Goal: Transaction & Acquisition: Purchase product/service

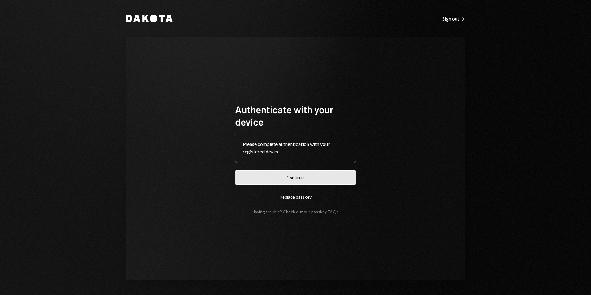
click at [307, 180] on button "Continue" at bounding box center [295, 177] width 121 height 14
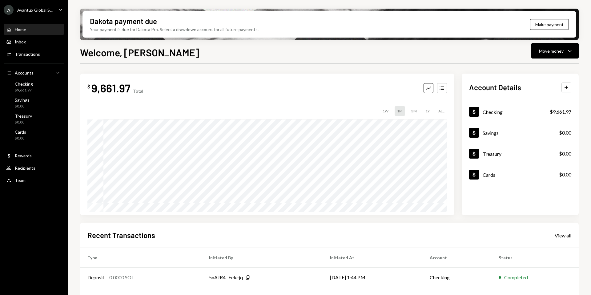
click at [24, 10] on div "Avantux Global S..." at bounding box center [34, 9] width 35 height 5
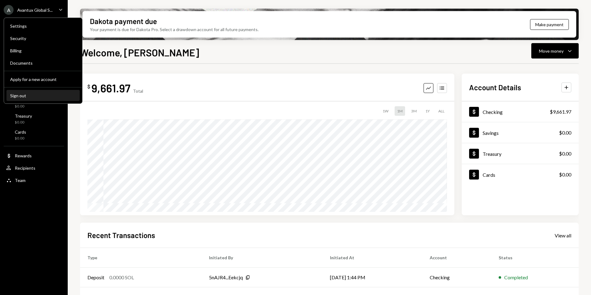
click at [27, 97] on div "Sign out" at bounding box center [43, 95] width 66 height 5
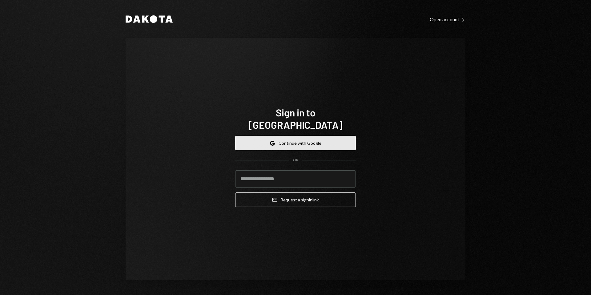
click at [267, 137] on button "Google Continue with Google" at bounding box center [295, 143] width 121 height 14
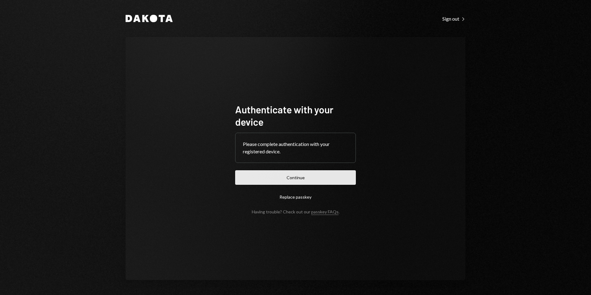
drag, startPoint x: 0, startPoint y: 0, endPoint x: 302, endPoint y: 184, distance: 353.7
click at [302, 184] on form "Authenticate with your device Please complete authentication with your register…" at bounding box center [295, 158] width 121 height 111
click at [297, 179] on button "Continue" at bounding box center [295, 177] width 121 height 14
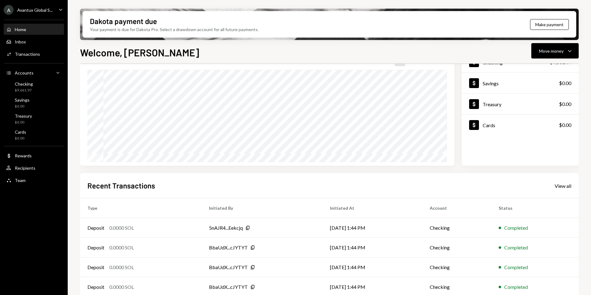
scroll to position [76, 0]
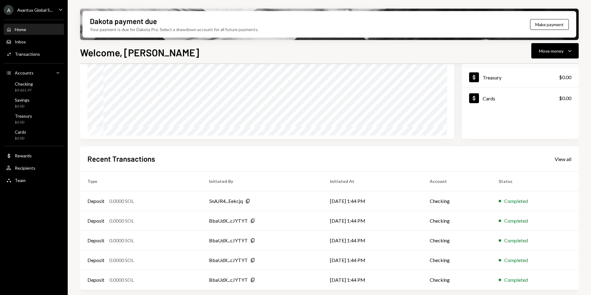
click at [41, 13] on div "A Avantux Global S..." at bounding box center [28, 10] width 49 height 10
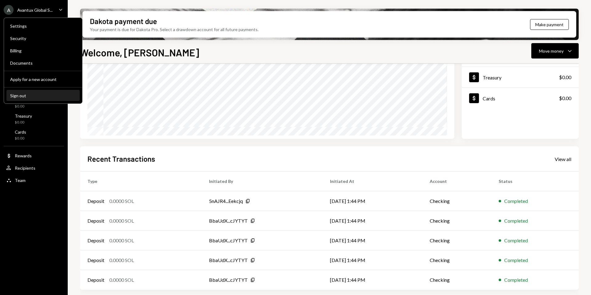
click at [29, 98] on button "Sign out" at bounding box center [42, 95] width 73 height 11
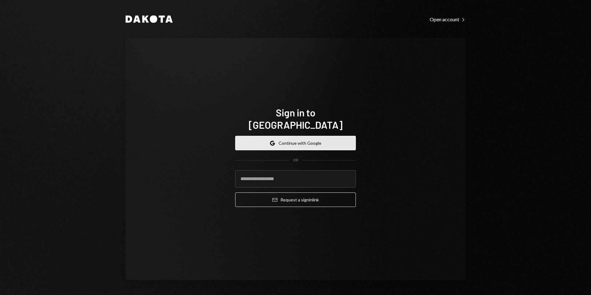
click at [293, 138] on button "Google Continue with Google" at bounding box center [295, 143] width 121 height 14
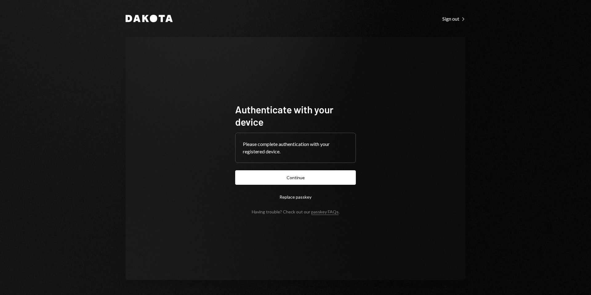
click at [293, 178] on button "Continue" at bounding box center [295, 177] width 121 height 14
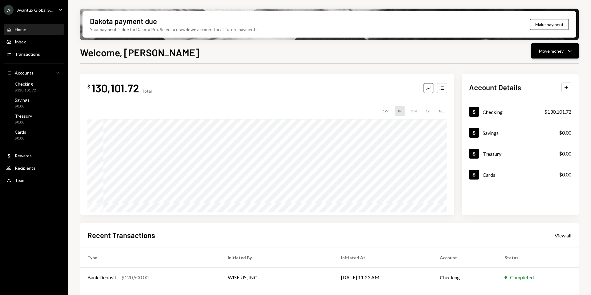
click at [553, 54] on div "Move money Caret Down" at bounding box center [555, 50] width 32 height 7
click at [537, 66] on div "Send" at bounding box center [549, 69] width 45 height 6
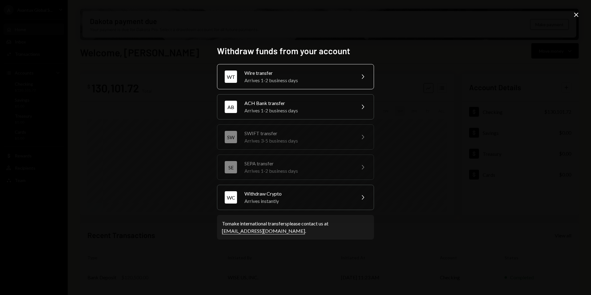
click at [298, 76] on div "Wire transfer" at bounding box center [297, 72] width 107 height 7
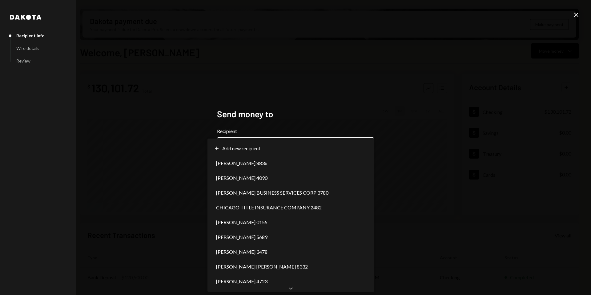
click at [329, 146] on body "A Avantux Global S... Caret Down Home Home Inbox Inbox Activities Transactions …" at bounding box center [295, 147] width 591 height 295
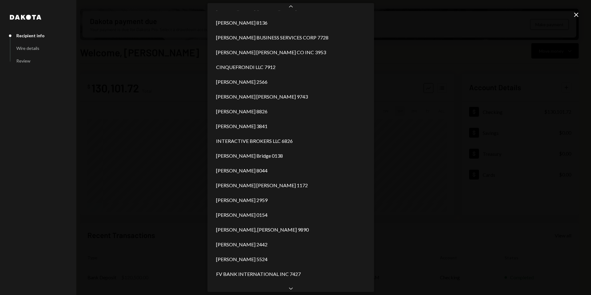
scroll to position [263, 0]
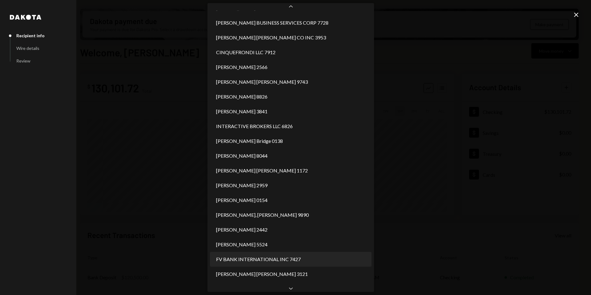
select select "**********"
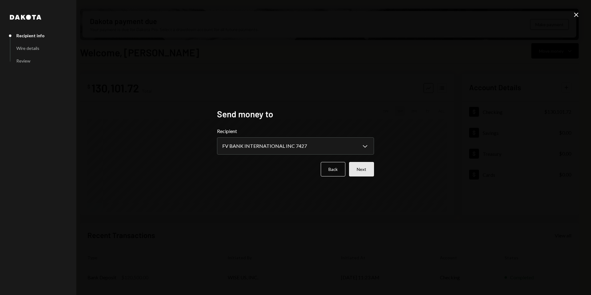
click at [363, 174] on button "Next" at bounding box center [361, 169] width 25 height 14
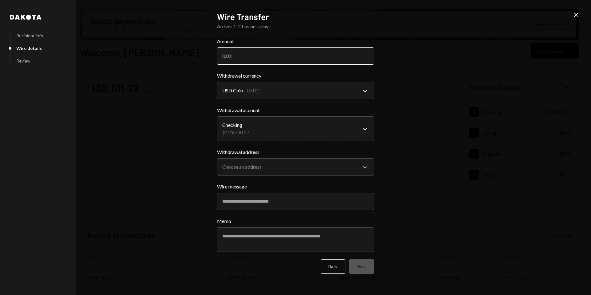
click at [243, 58] on input "Amount" at bounding box center [295, 55] width 157 height 17
type input "99900"
click at [271, 134] on body "A Avantux Global S... Caret Down Home Home Inbox Inbox Activities Transactions …" at bounding box center [295, 147] width 591 height 295
click at [271, 163] on body "A Avantux Global S... Caret Down Home Home Inbox Inbox Activities Transactions …" at bounding box center [295, 147] width 591 height 295
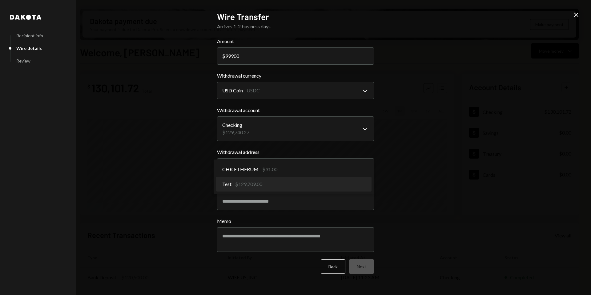
select select "**********"
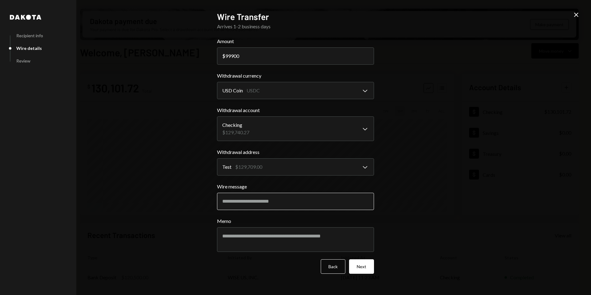
click at [260, 204] on input "Wire message" at bounding box center [295, 201] width 157 height 17
paste input "**********"
type input "**********"
click at [366, 264] on button "Next" at bounding box center [361, 266] width 25 height 14
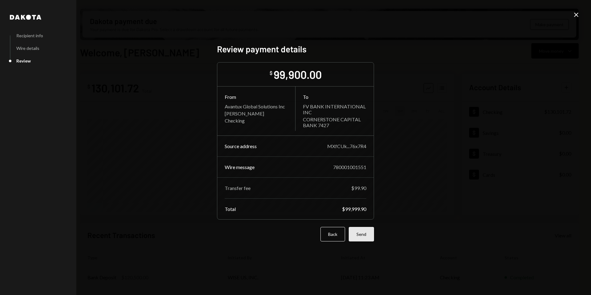
click at [362, 236] on button "Send" at bounding box center [361, 234] width 25 height 14
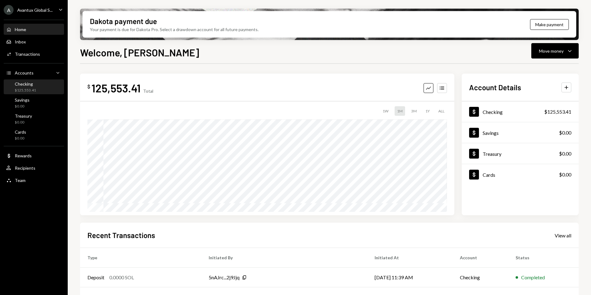
click at [22, 91] on div "$125,553.41" at bounding box center [25, 90] width 21 height 5
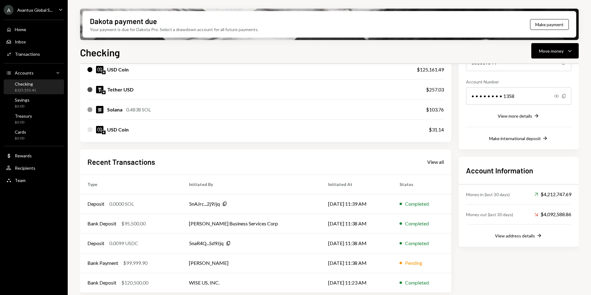
scroll to position [86, 0]
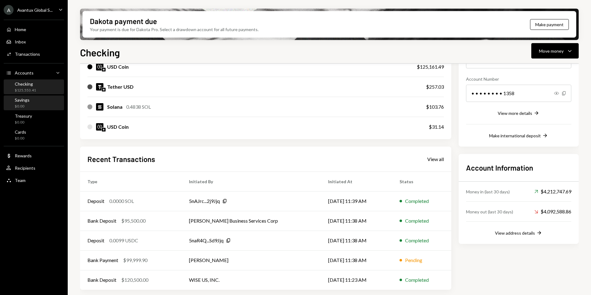
click at [27, 105] on div "$0.00" at bounding box center [22, 106] width 15 height 5
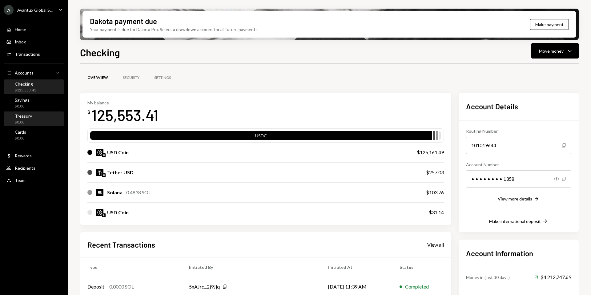
click at [17, 112] on div "Treasury $0.00" at bounding box center [33, 119] width 55 height 14
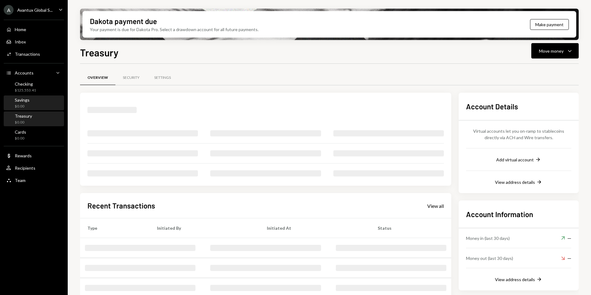
click at [29, 105] on div "$0.00" at bounding box center [22, 106] width 15 height 5
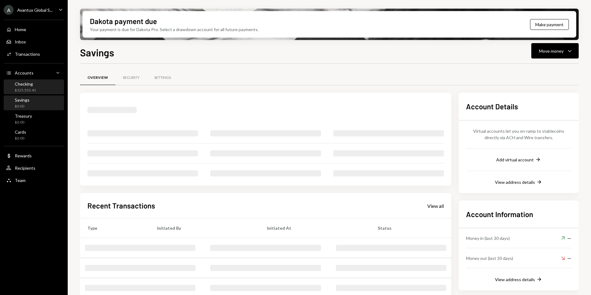
click at [29, 92] on div "$125,553.41" at bounding box center [25, 90] width 21 height 5
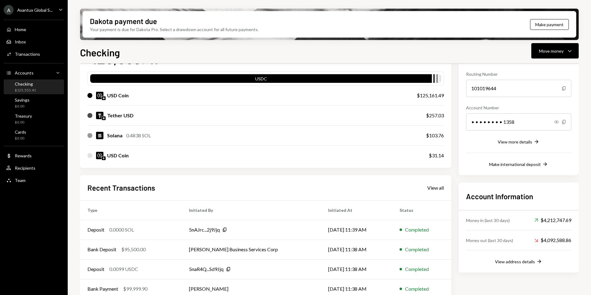
scroll to position [86, 0]
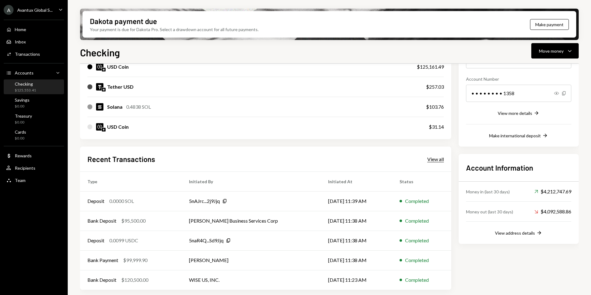
click at [432, 158] on div "View all" at bounding box center [435, 159] width 17 height 6
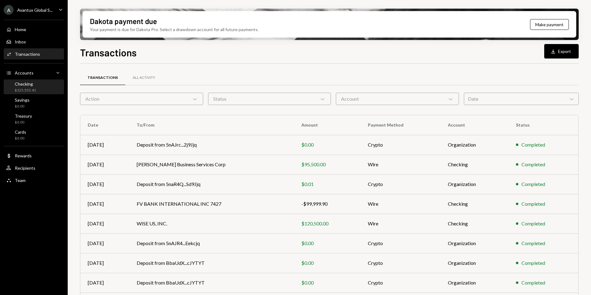
click at [27, 91] on div "$125,553.41" at bounding box center [25, 90] width 21 height 5
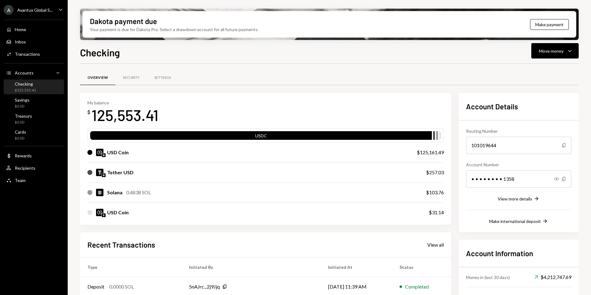
click at [34, 12] on div "Avantux Global S..." at bounding box center [34, 9] width 35 height 5
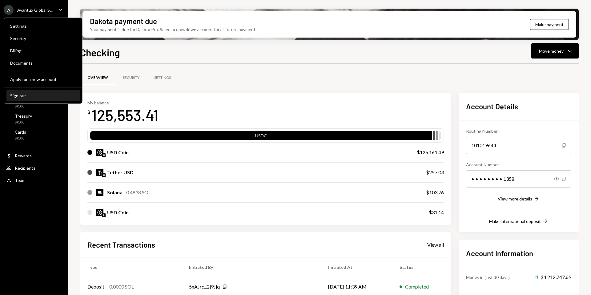
click at [26, 95] on div "Sign out" at bounding box center [43, 95] width 66 height 5
